Goal: Navigation & Orientation: Find specific page/section

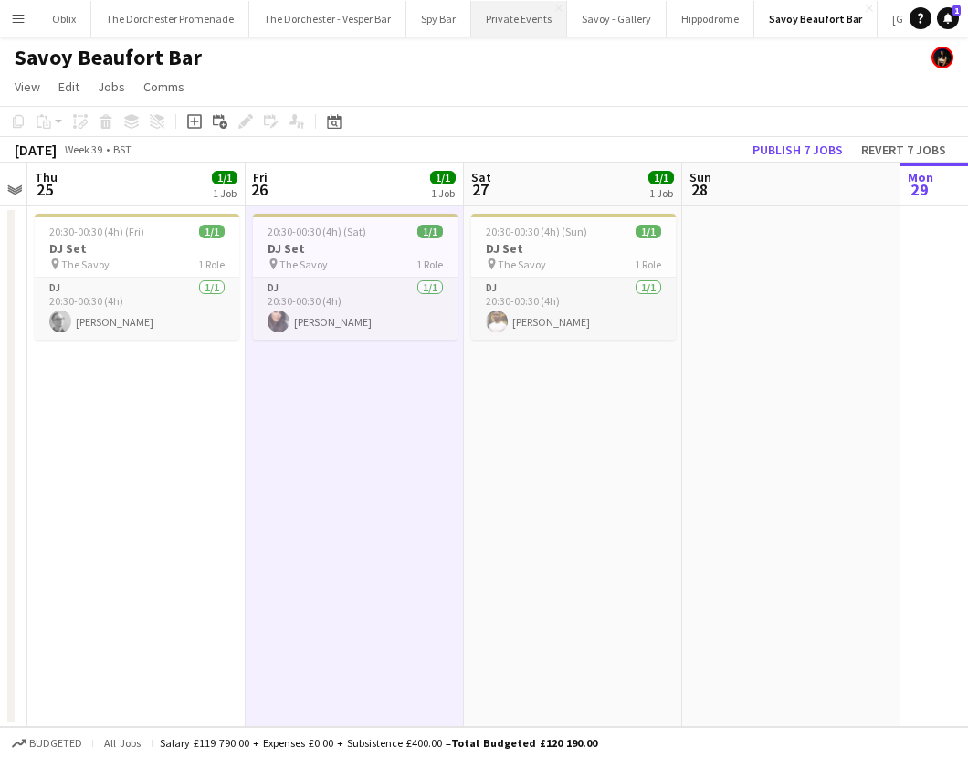
click at [485, 15] on button "Private Events Close" at bounding box center [519, 19] width 96 height 36
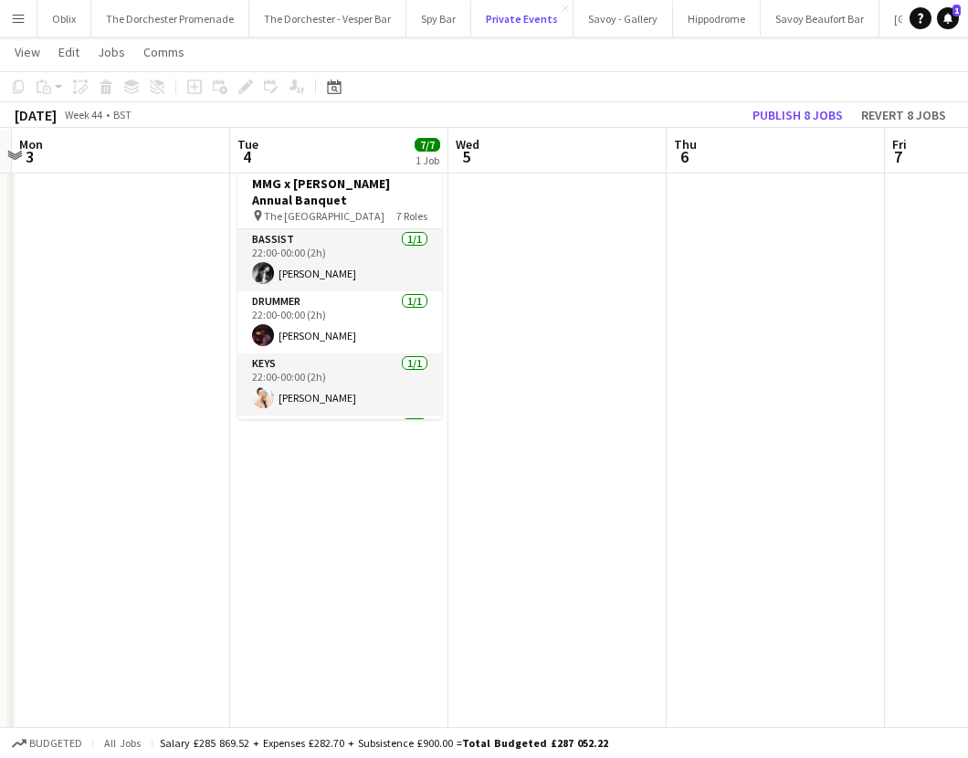
scroll to position [65, 0]
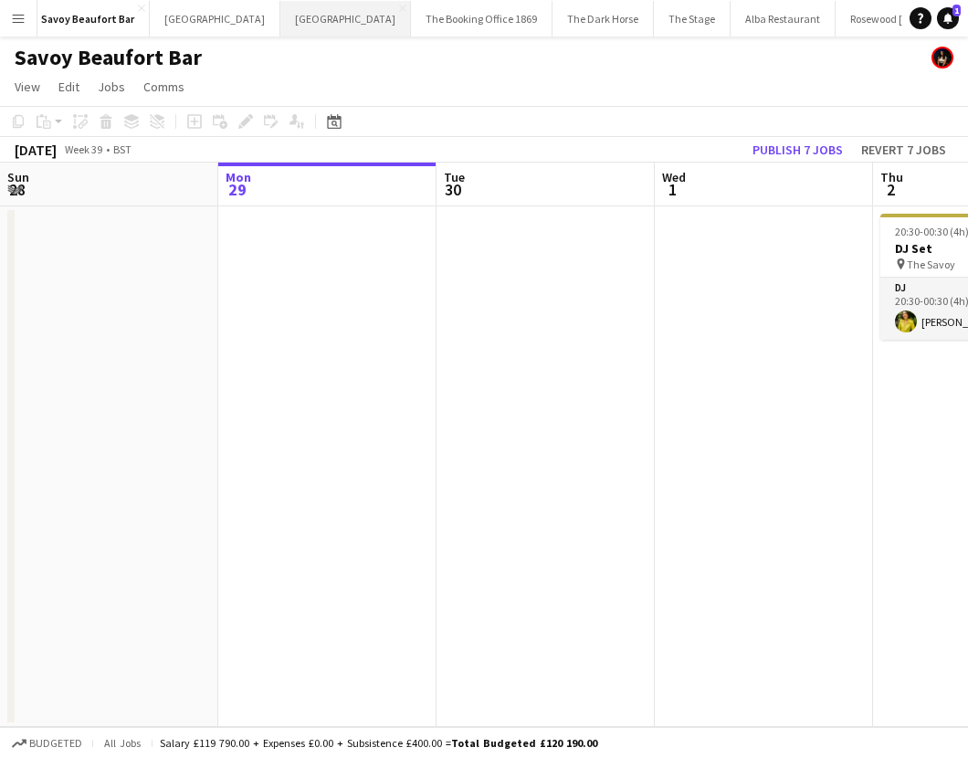
scroll to position [0, 826]
click at [917, 8] on button "[GEOGRAPHIC_DATA] Close" at bounding box center [982, 19] width 131 height 36
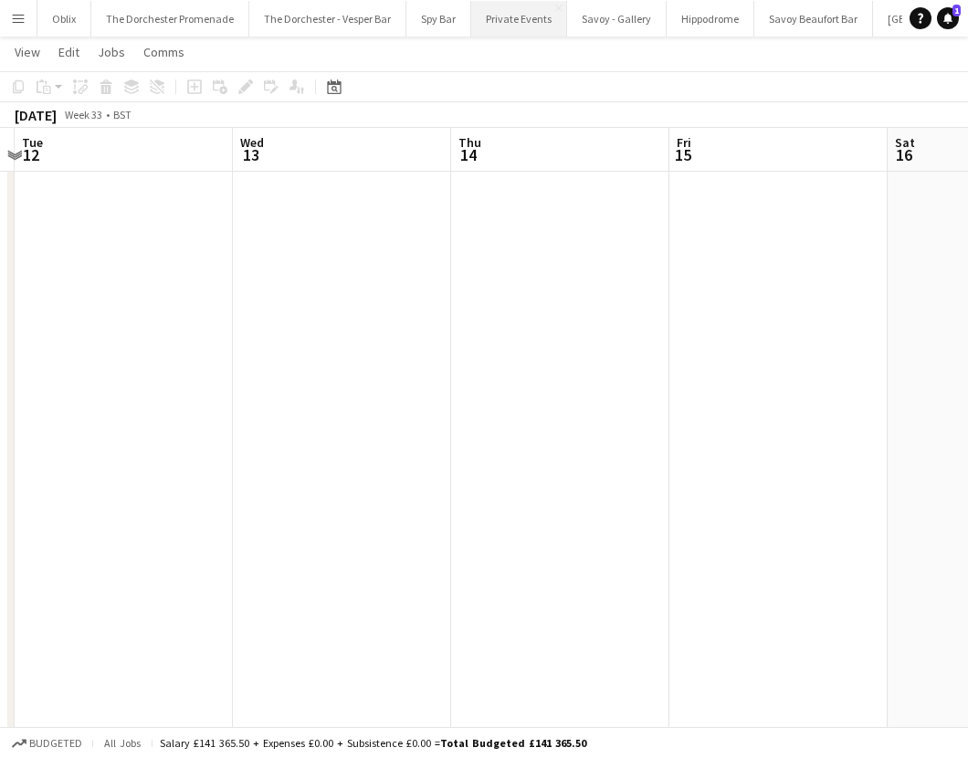
click at [510, 7] on button "Private Events Close" at bounding box center [519, 19] width 96 height 36
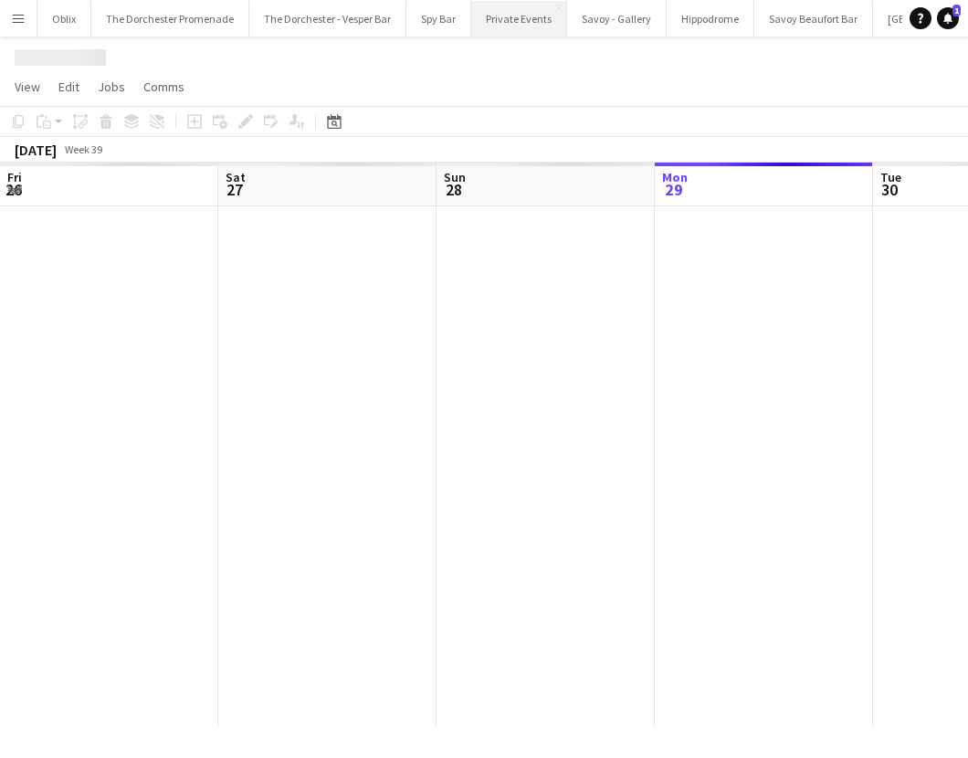
scroll to position [0, 437]
